Goal: Task Accomplishment & Management: Manage account settings

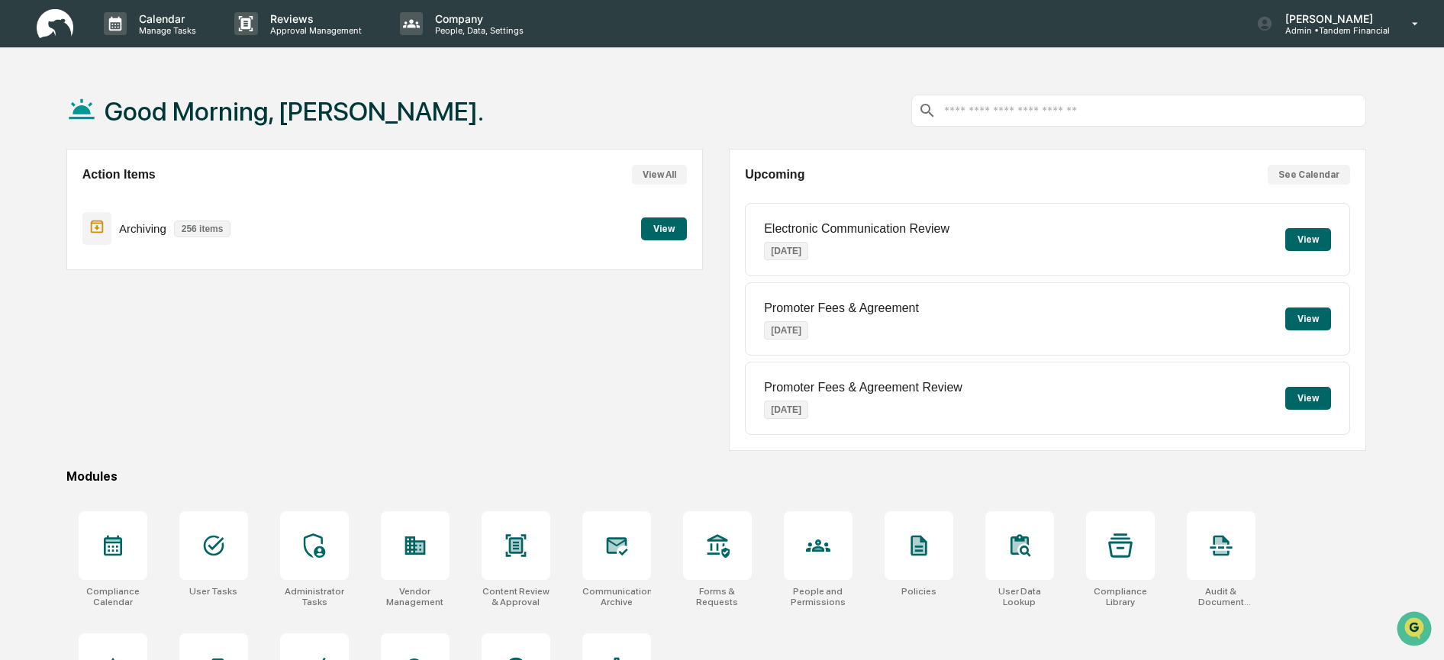
scroll to position [94, 0]
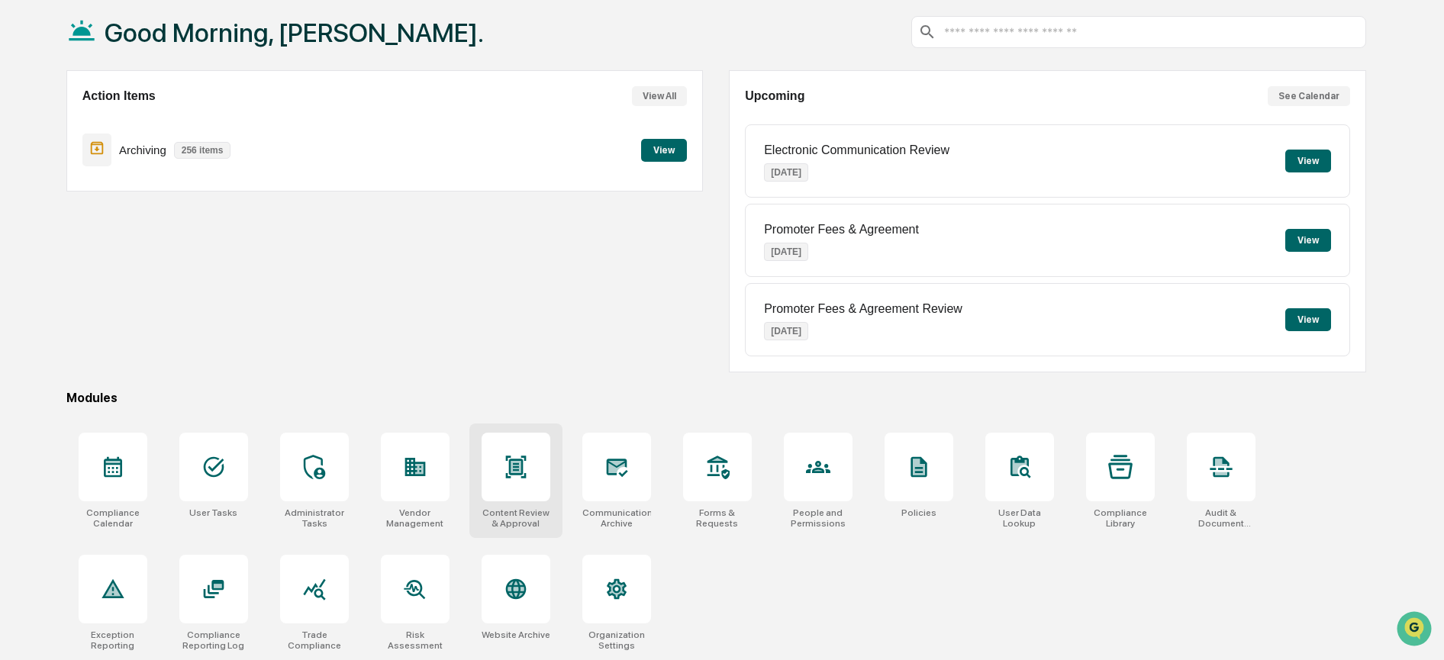
click at [514, 455] on icon at bounding box center [516, 467] width 24 height 24
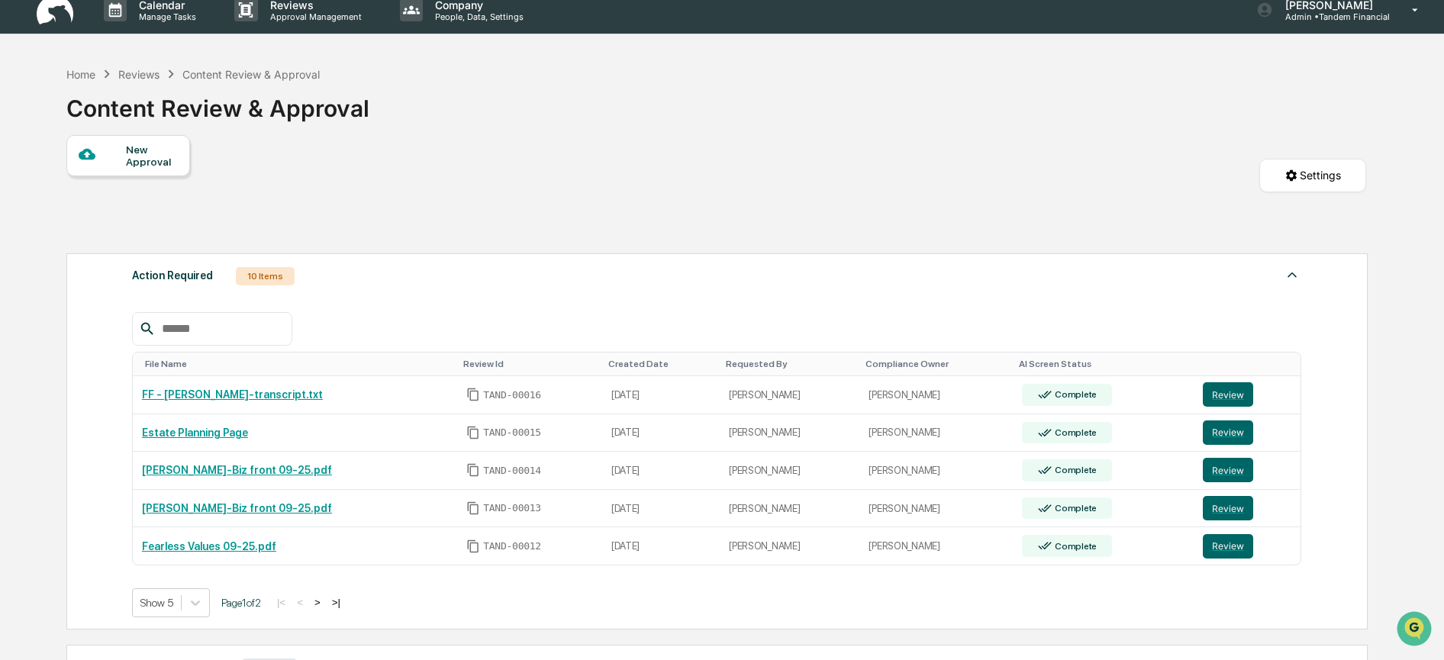
click at [53, 9] on img at bounding box center [55, 10] width 37 height 30
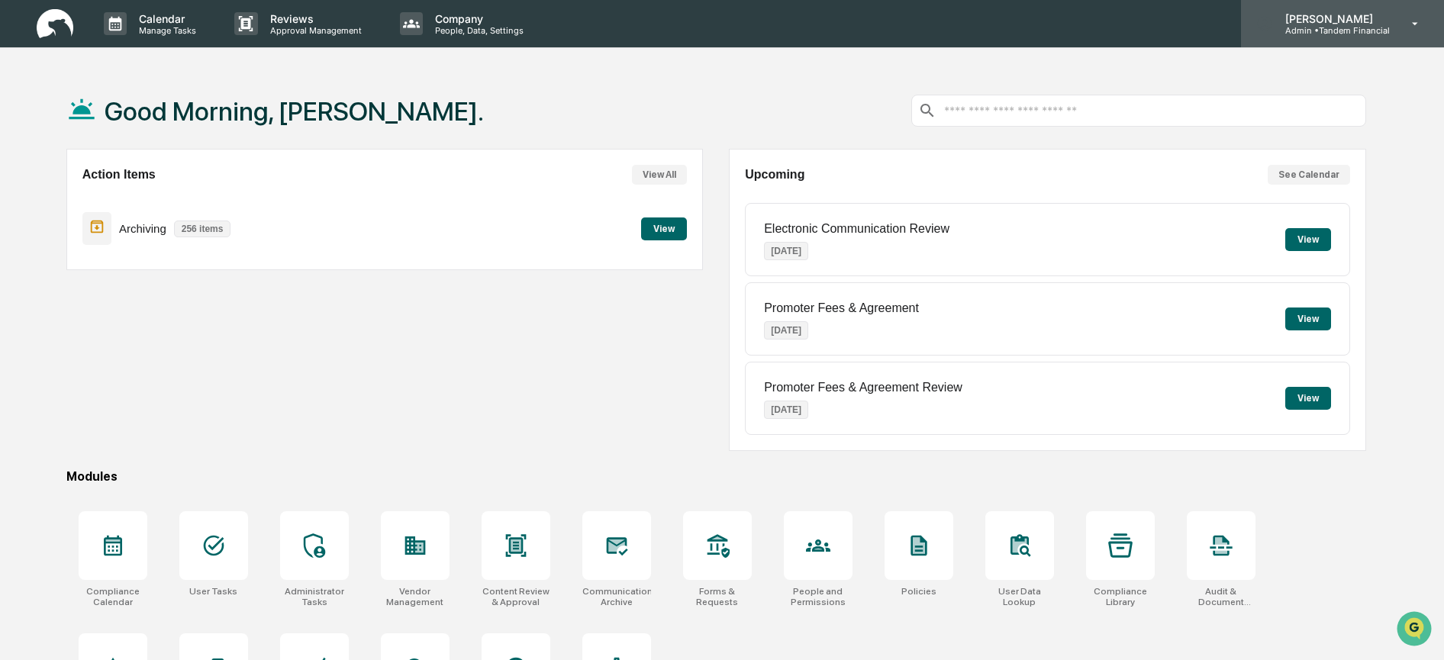
click at [1306, 25] on p "Admin • Tandem Financial" at bounding box center [1331, 30] width 117 height 11
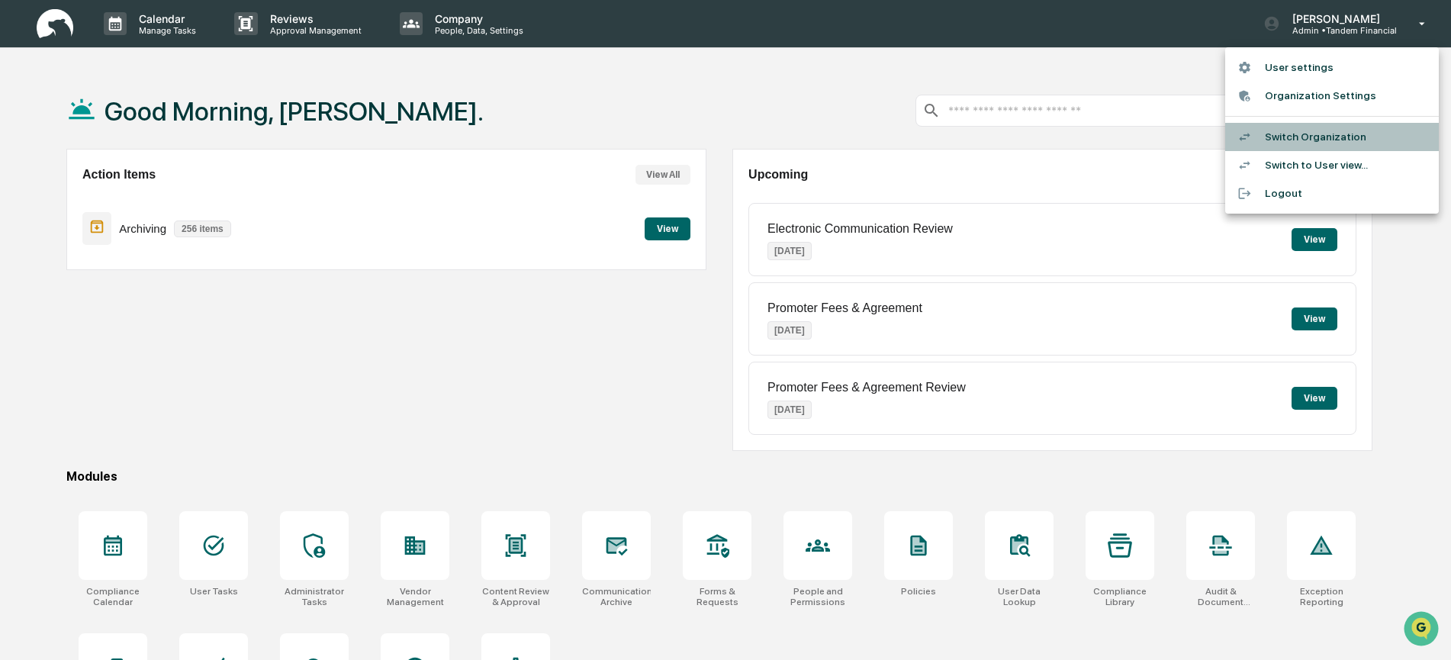
click at [1299, 137] on li "Switch Organization" at bounding box center [1332, 137] width 214 height 28
